Goal: Book appointment/travel/reservation

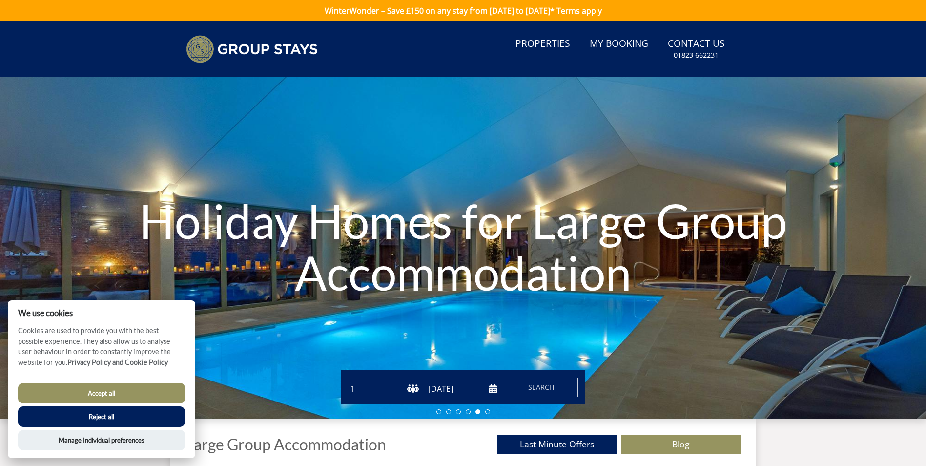
drag, startPoint x: 184, startPoint y: 421, endPoint x: 178, endPoint y: 419, distance: 6.6
click at [181, 422] on button "Reject all" at bounding box center [101, 416] width 167 height 21
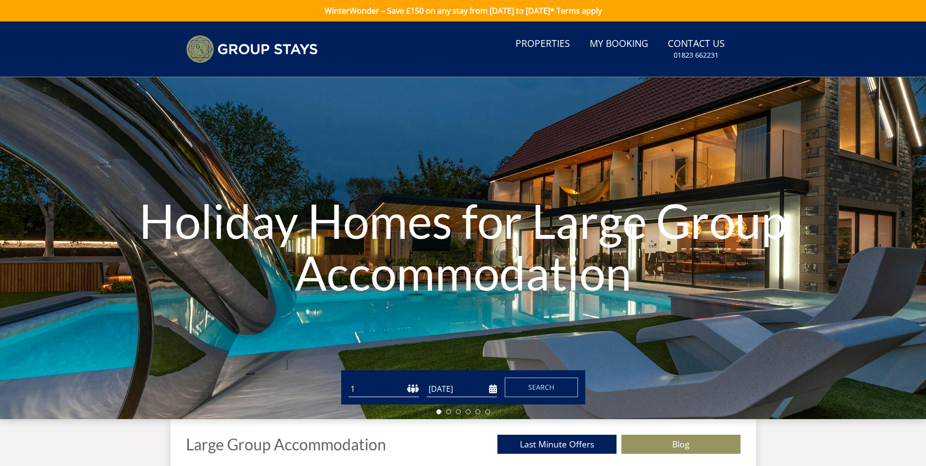
click at [379, 376] on div "Guests 1 2 3 4 5 6 7 8 9 10 11 12 13 14 15 16 17 18 19 20 21 22 23 24 25 26 27 …" at bounding box center [463, 387] width 244 height 34
click at [399, 386] on select "1 2 3 4 5 6 7 8 9 10 11 12 13 14 15 16 17 18 19 20 21 22 23 24 25 26 27 28 29 3…" at bounding box center [384, 389] width 70 height 16
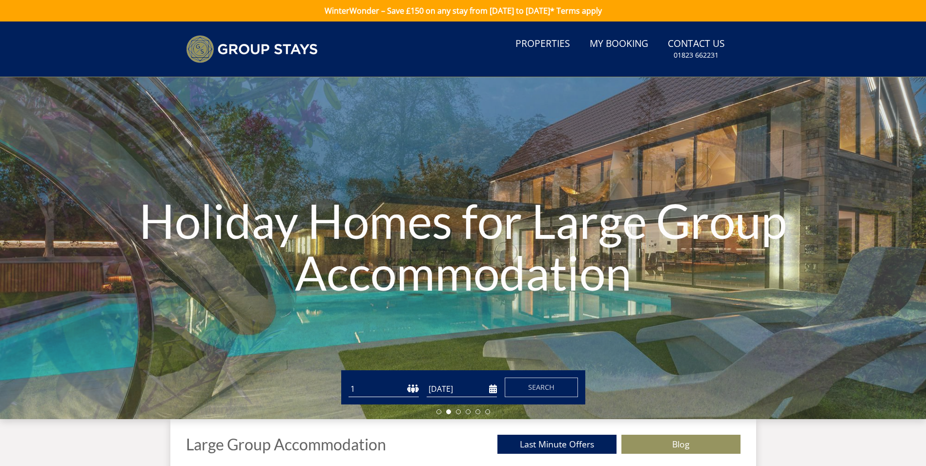
select select "22"
click at [349, 381] on select "1 2 3 4 5 6 7 8 9 10 11 12 13 14 15 16 17 18 19 20 21 22 23 24 25 26 27 28 29 3…" at bounding box center [384, 389] width 70 height 16
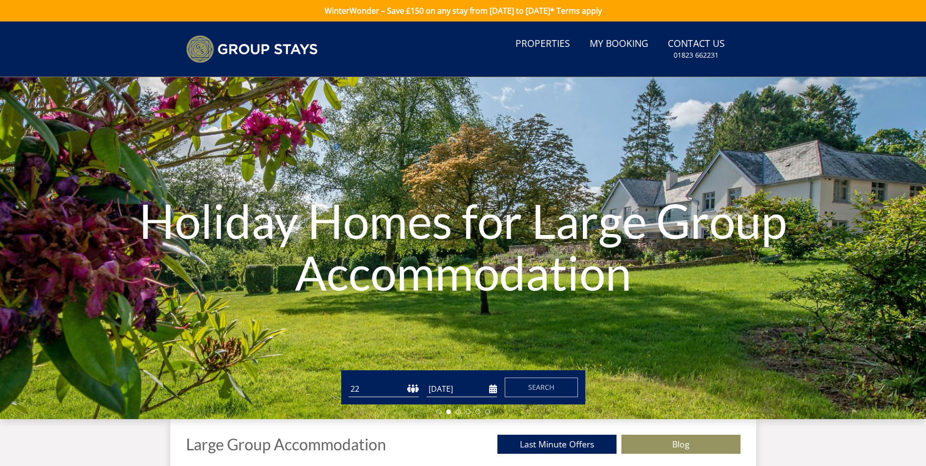
click at [472, 400] on div "Guests 1 2 3 4 5 6 7 8 9 10 11 12 13 14 15 16 17 18 19 20 21 22 23 24 25 26 27 …" at bounding box center [463, 387] width 244 height 34
click at [493, 391] on input "[DATE]" at bounding box center [462, 389] width 70 height 16
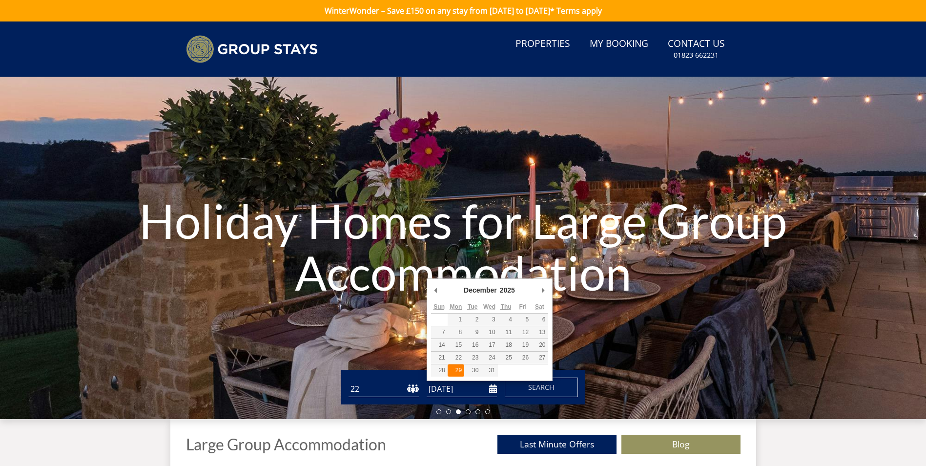
type input "29/12/2025"
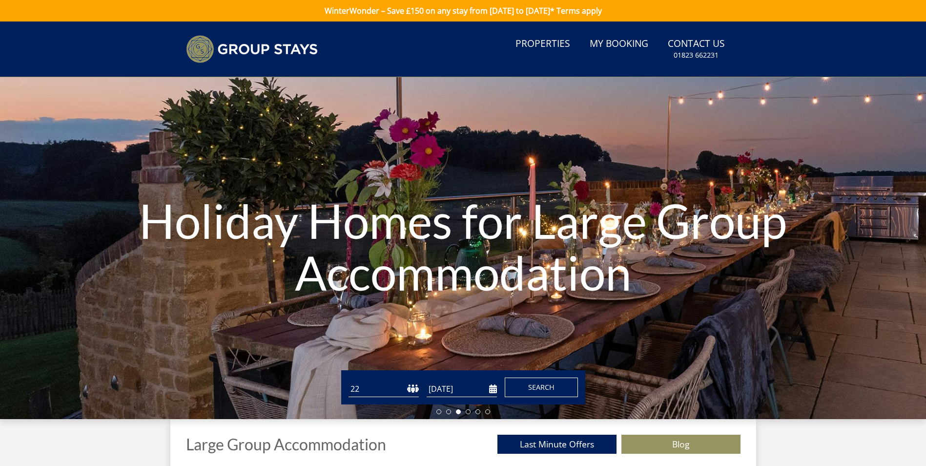
click at [520, 387] on button "Search" at bounding box center [541, 387] width 73 height 20
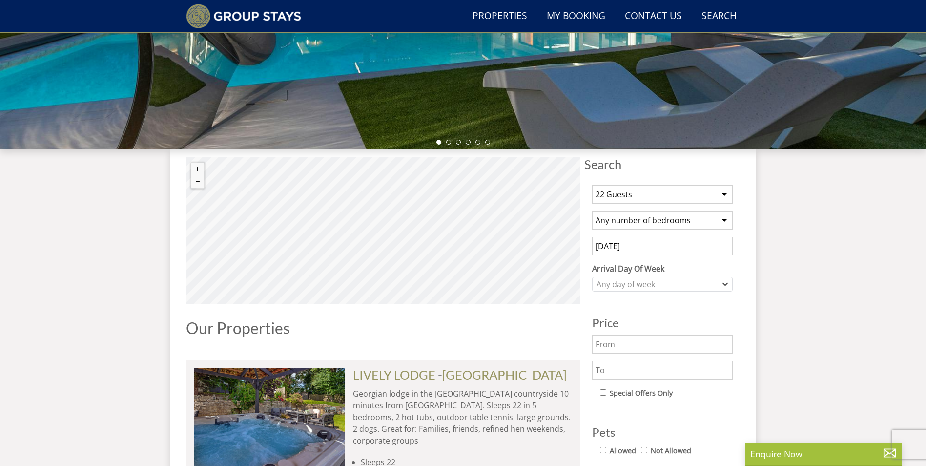
scroll to position [285, 0]
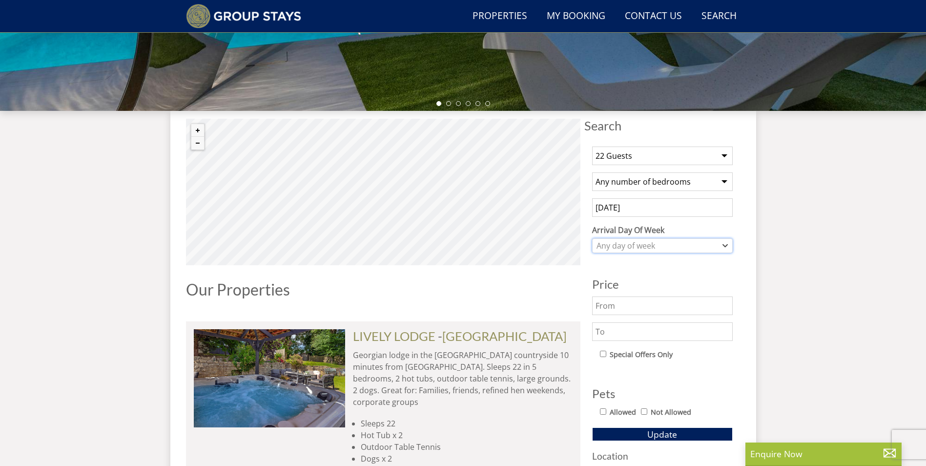
click at [668, 245] on div "Any day of week" at bounding box center [657, 245] width 126 height 11
click at [725, 228] on label "Arrival Day Of Week" at bounding box center [662, 230] width 141 height 12
click at [0, 0] on select "Monday Tuesday Wednesday Thursday Friday Saturday Sunday" at bounding box center [0, 0] width 0 height 0
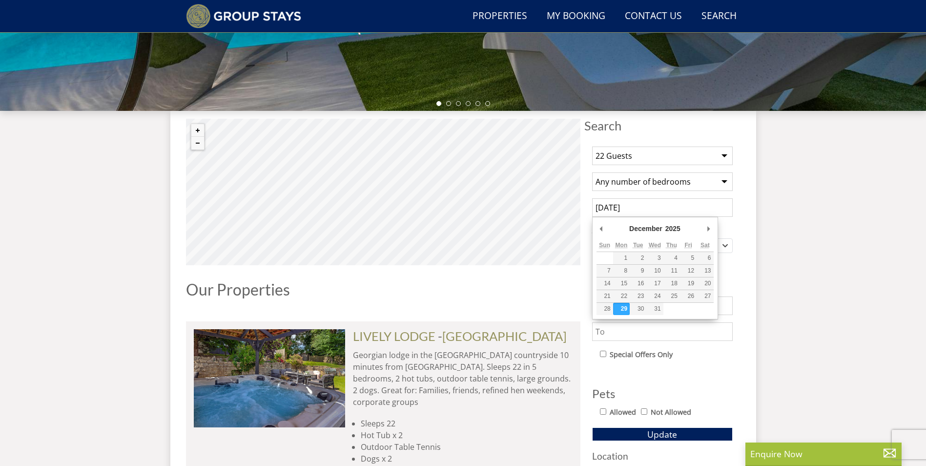
click at [685, 214] on input "29/12/2025" at bounding box center [662, 207] width 141 height 19
click at [737, 214] on div "1 Guest 2 Guests 3 Guests 4 Guests 5 Guests 6 Guests 7 Guests 8 Guests 9 Guests…" at bounding box center [662, 354] width 156 height 431
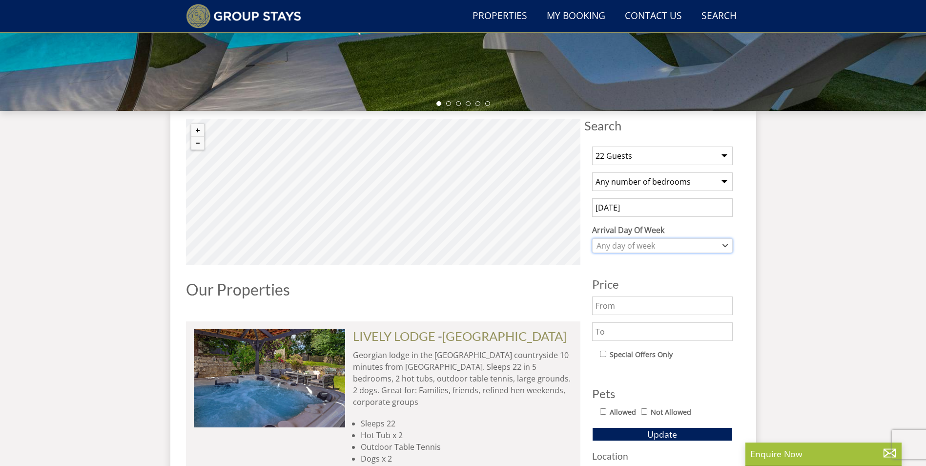
click at [672, 247] on div "Any day of week" at bounding box center [657, 245] width 126 height 11
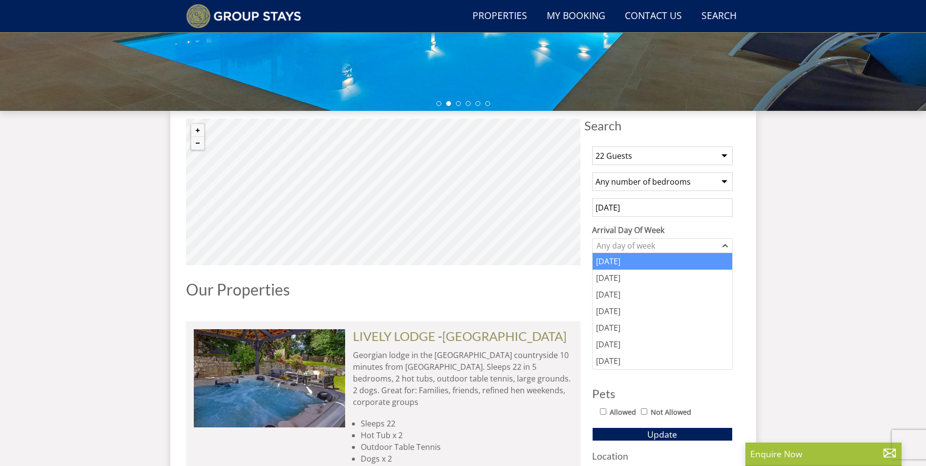
click at [647, 262] on div "Monday" at bounding box center [663, 261] width 140 height 17
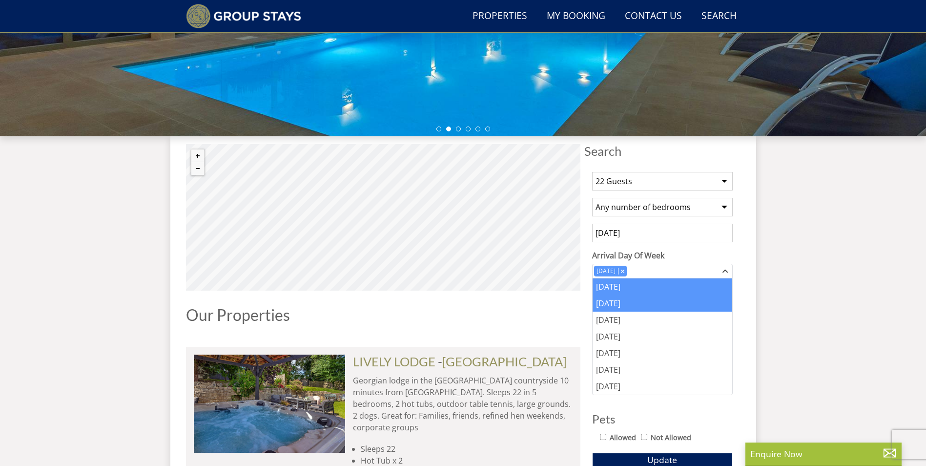
scroll to position [236, 0]
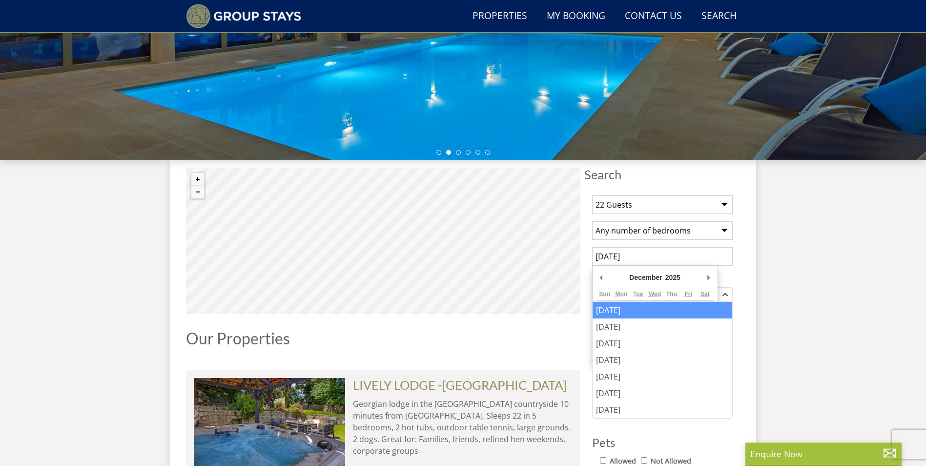
click at [696, 252] on input "29/12/2025" at bounding box center [662, 256] width 141 height 19
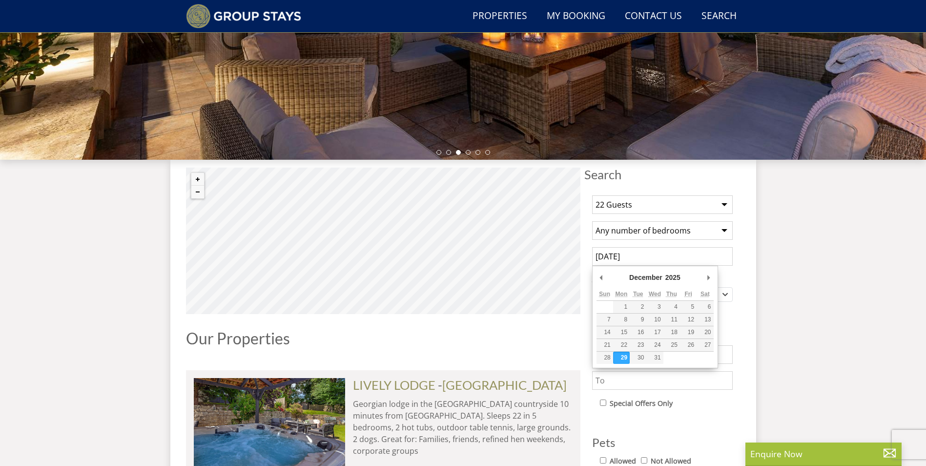
click at [737, 250] on div "1 Guest 2 Guests 3 Guests 4 Guests 5 Guests 6 Guests 7 Guests 8 Guests 9 Guests…" at bounding box center [662, 402] width 156 height 431
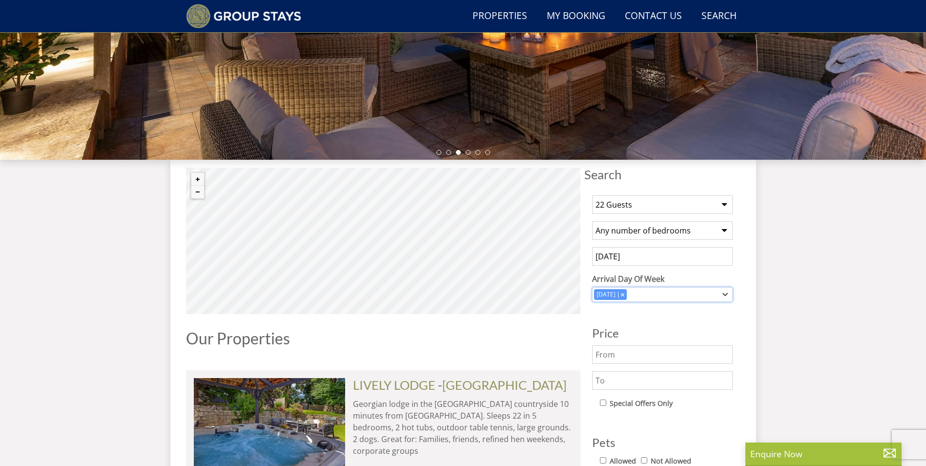
click at [671, 293] on div "Monday" at bounding box center [657, 294] width 126 height 11
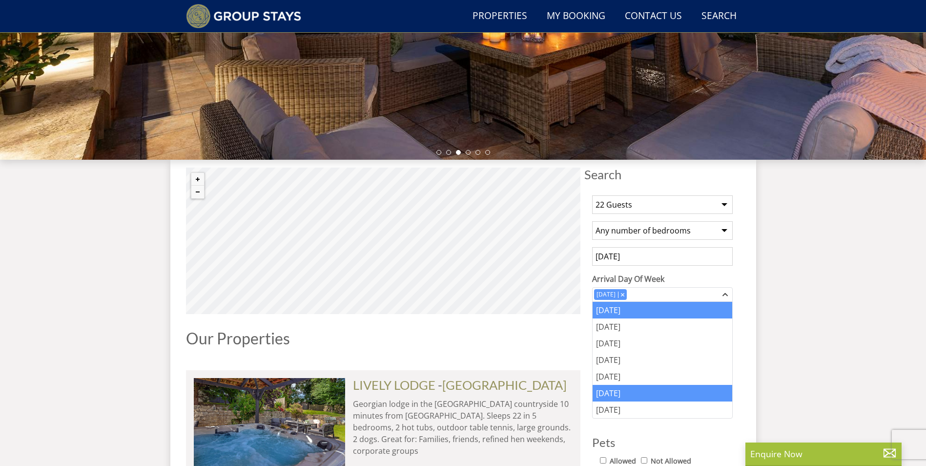
click at [655, 392] on div "Saturday" at bounding box center [663, 393] width 140 height 17
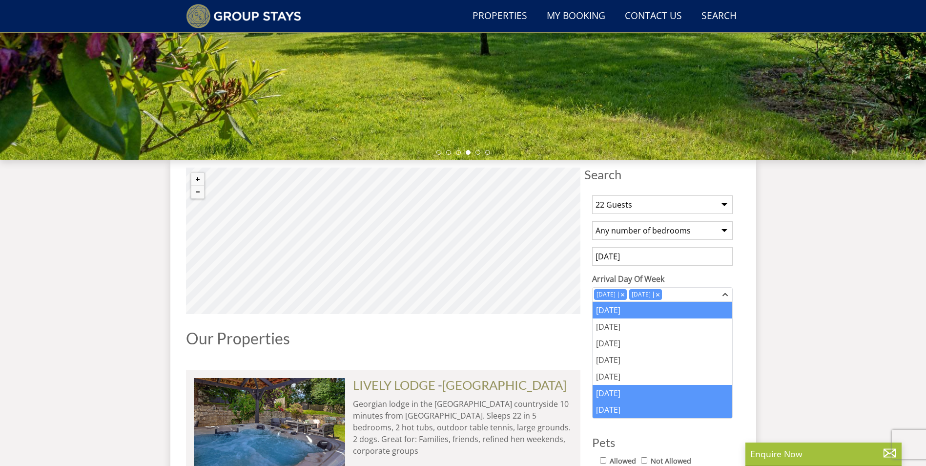
click at [672, 404] on div "Sunday" at bounding box center [663, 409] width 140 height 17
click at [564, 340] on h1 "Our Properties" at bounding box center [383, 338] width 395 height 17
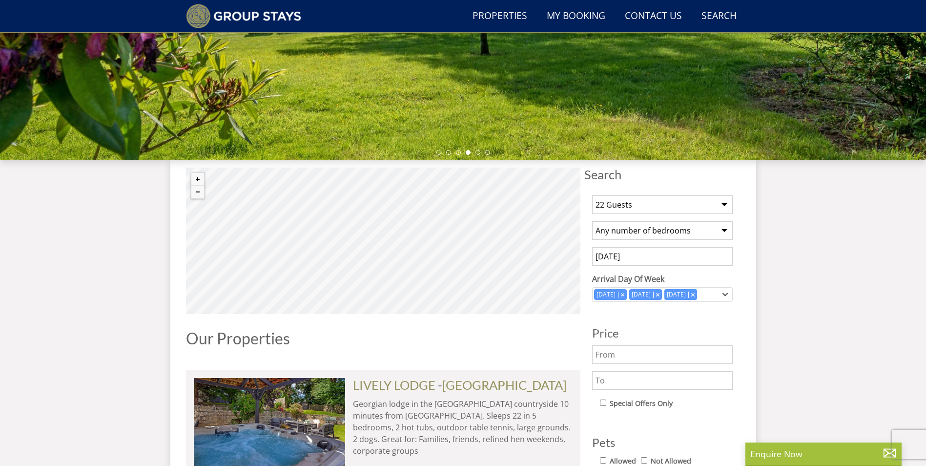
click at [635, 237] on select "Any number of bedrooms 1 Bedroom 2 Bedrooms 3 Bedrooms 4 Bedrooms 5 Bedrooms 6 …" at bounding box center [662, 230] width 141 height 19
click at [468, 354] on div "Our Properties" at bounding box center [383, 342] width 395 height 25
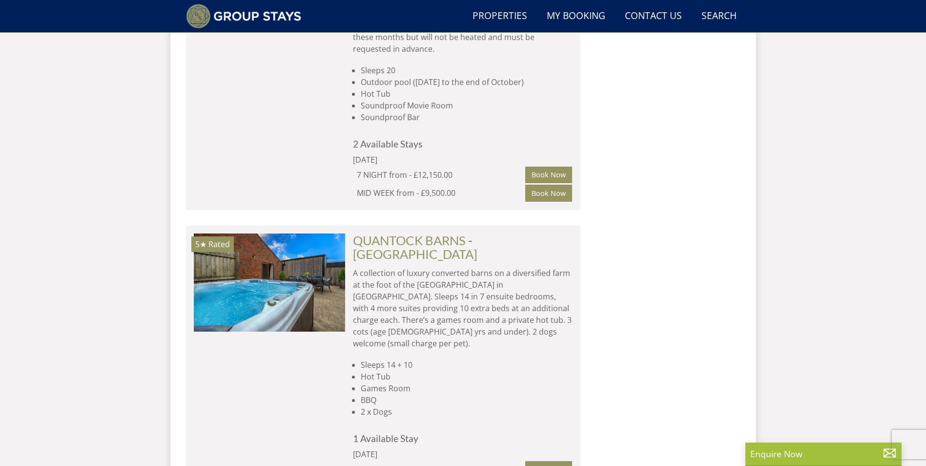
scroll to position [1506, 0]
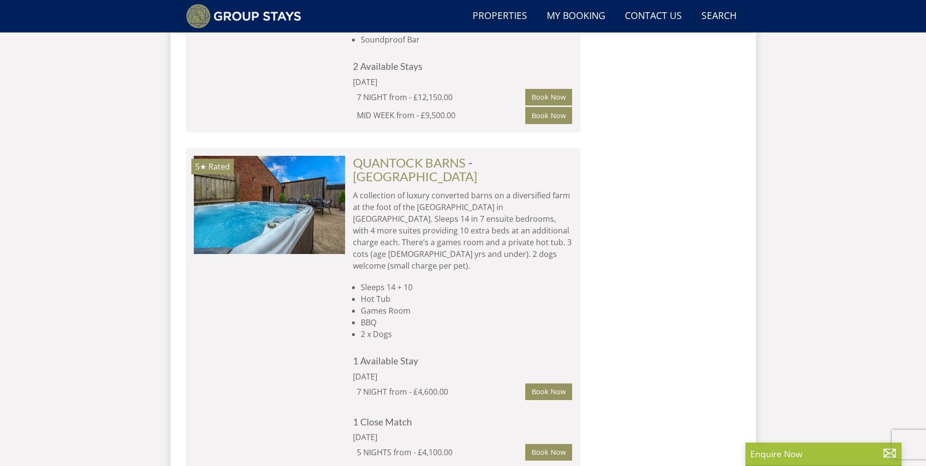
drag, startPoint x: 462, startPoint y: 97, endPoint x: 154, endPoint y: 235, distance: 337.9
click at [154, 235] on div "Search Menu Properties My Booking Contact Us 01823 662231 Search Check Availabi…" at bounding box center [463, 104] width 926 height 3177
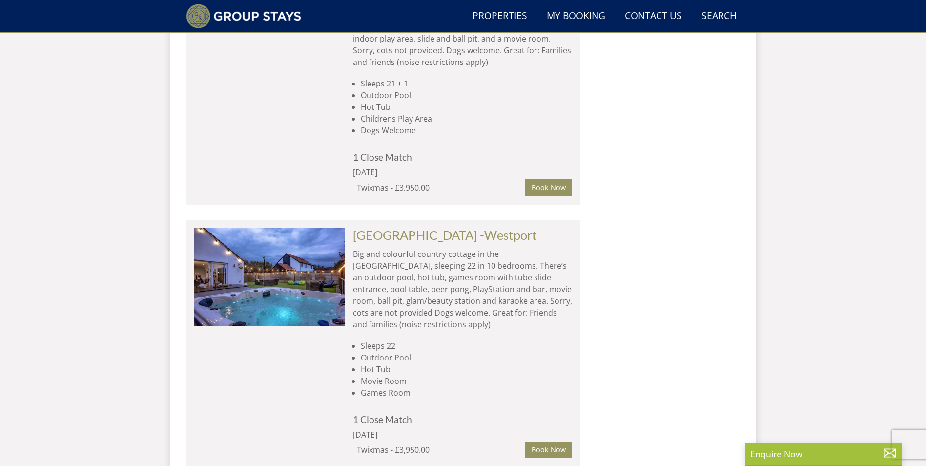
scroll to position [2727, 0]
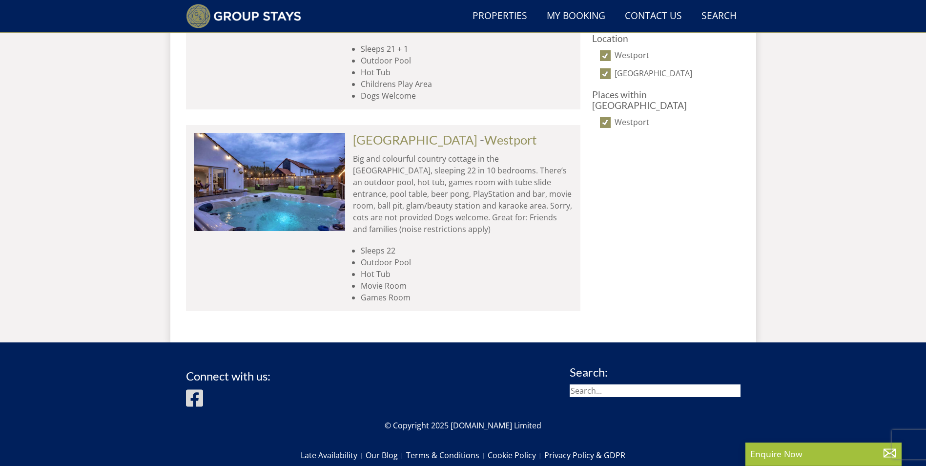
scroll to position [702, 0]
click at [446, 141] on link "PALOOZA LAND" at bounding box center [415, 140] width 125 height 15
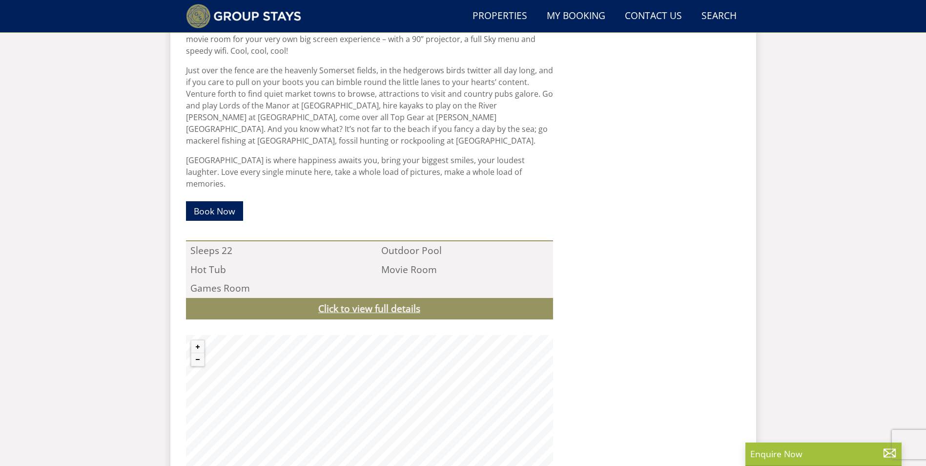
scroll to position [675, 0]
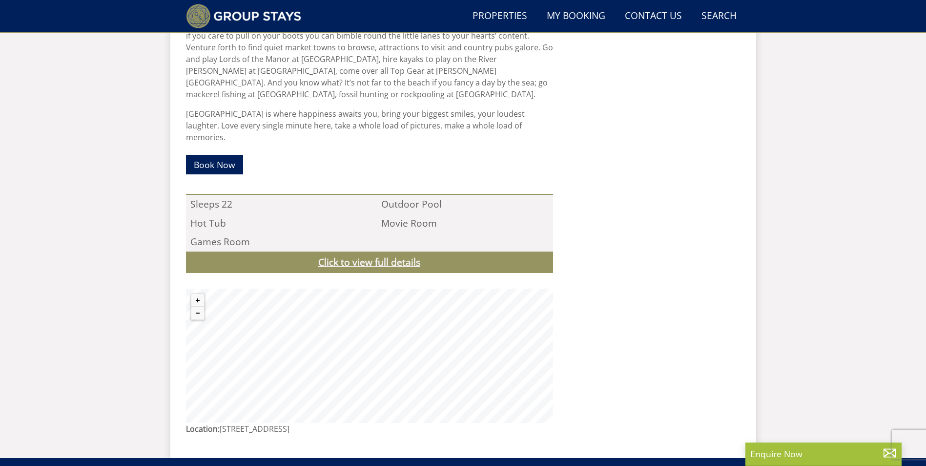
click at [360, 251] on link "Click to view full details" at bounding box center [369, 262] width 367 height 22
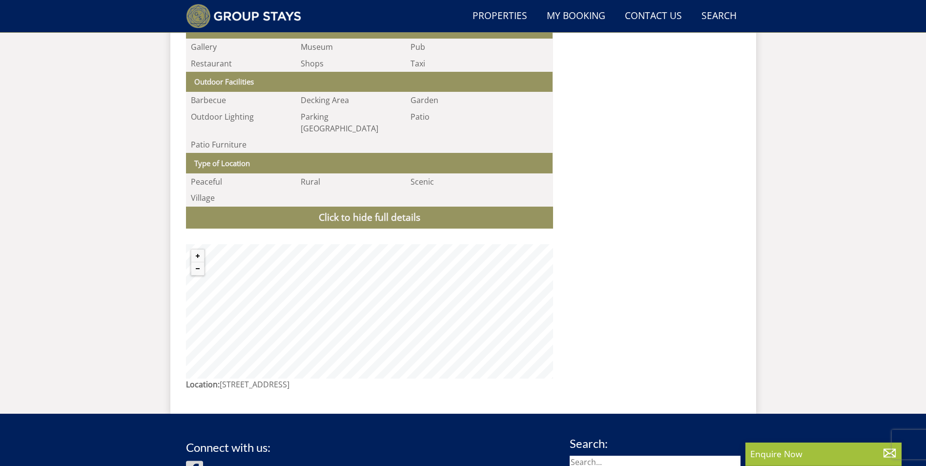
scroll to position [1310, 0]
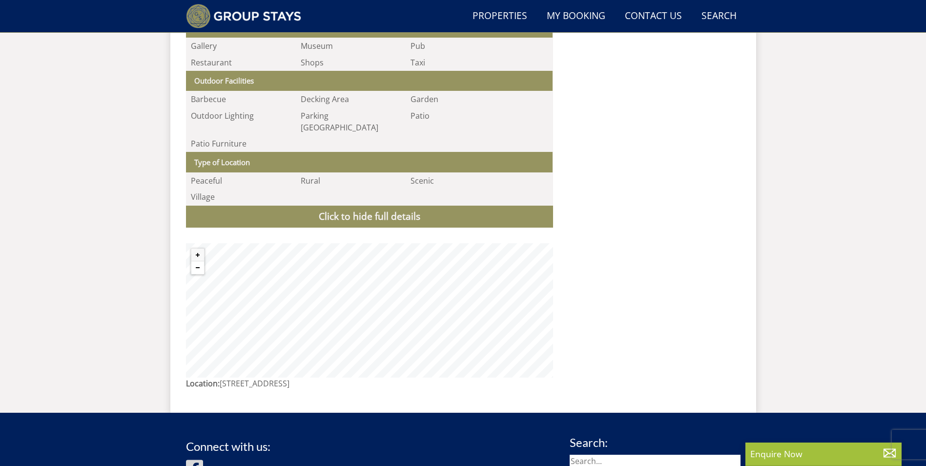
click at [203, 261] on button "Zoom out" at bounding box center [197, 267] width 13 height 13
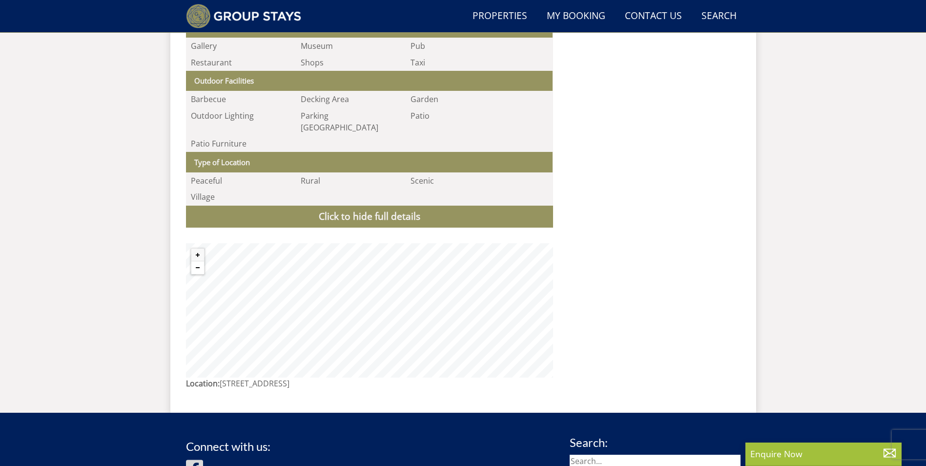
click at [203, 261] on button "Zoom out" at bounding box center [197, 267] width 13 height 13
click at [192, 261] on button "Zoom out" at bounding box center [197, 267] width 13 height 13
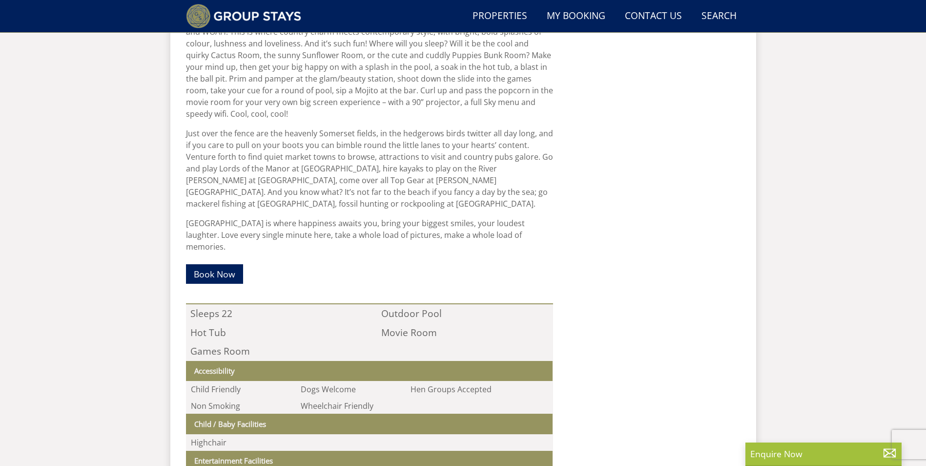
scroll to position [235, 0]
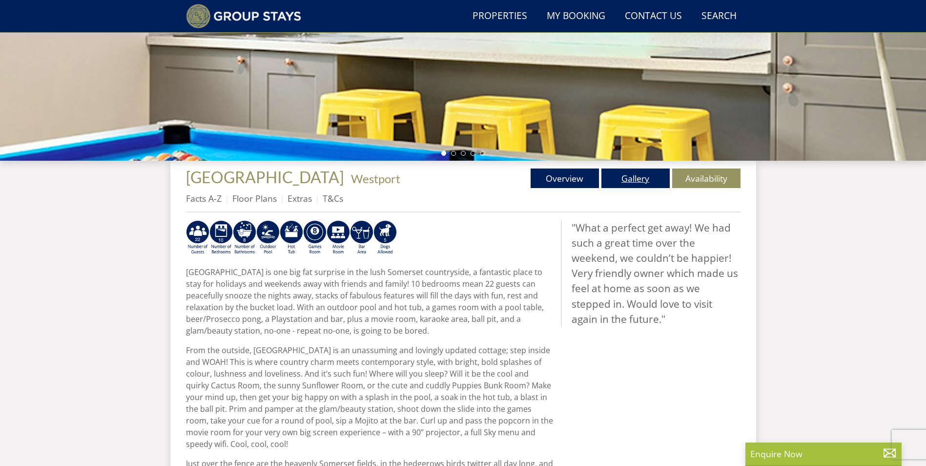
click at [619, 182] on link "Gallery" at bounding box center [636, 178] width 68 height 20
